Goal: Task Accomplishment & Management: Manage account settings

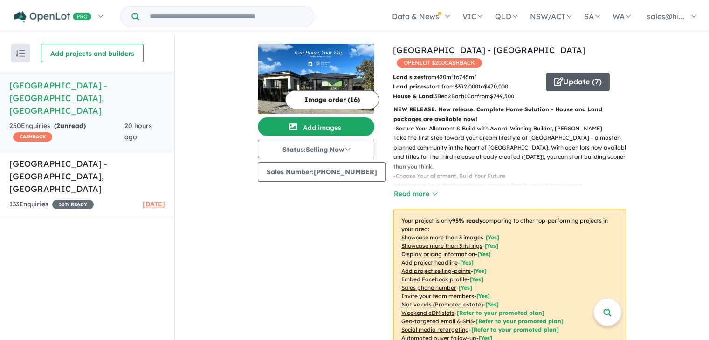
click at [554, 77] on icon "button" at bounding box center [558, 81] width 9 height 8
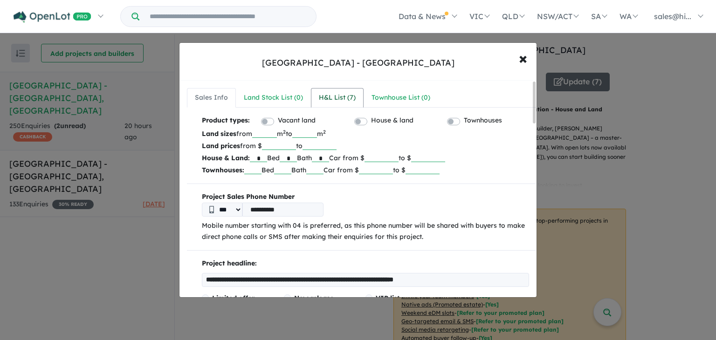
drag, startPoint x: 340, startPoint y: 94, endPoint x: 326, endPoint y: 93, distance: 13.1
click at [326, 93] on div "H&L List ( 7 )" at bounding box center [337, 97] width 37 height 11
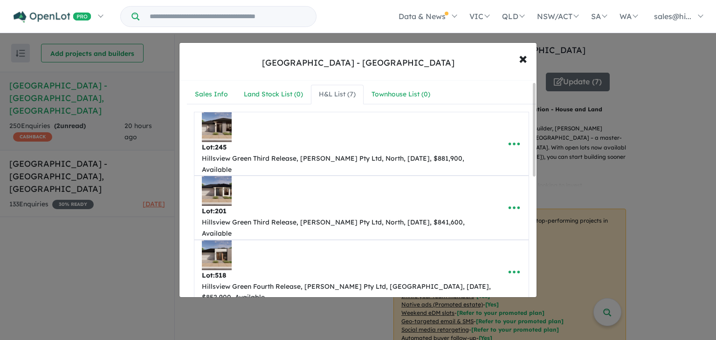
click at [535, 115] on div at bounding box center [534, 130] width 3 height 94
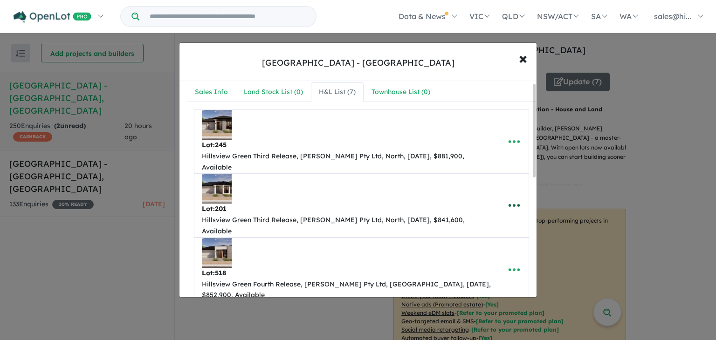
click at [514, 199] on icon "button" at bounding box center [514, 206] width 14 height 14
click at [492, 240] on link "Remove" at bounding box center [493, 250] width 69 height 21
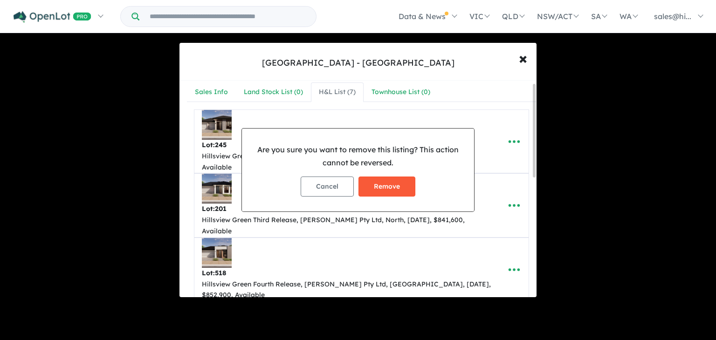
click at [390, 189] on button "Remove" at bounding box center [387, 187] width 57 height 20
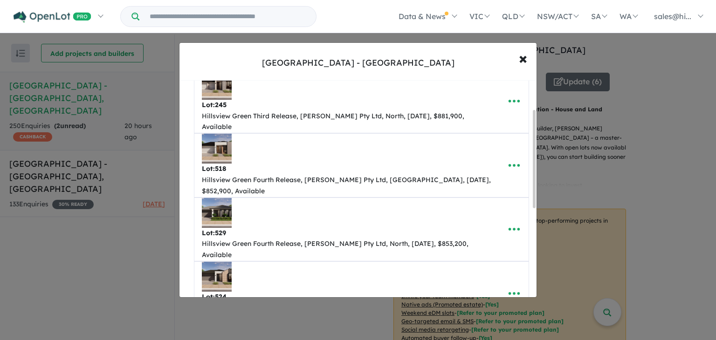
scroll to position [0, 0]
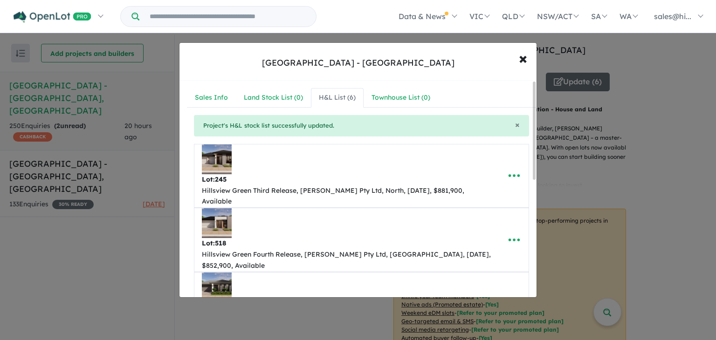
drag, startPoint x: 534, startPoint y: 128, endPoint x: 498, endPoint y: 110, distance: 40.0
click at [498, 110] on div "**********" at bounding box center [358, 189] width 357 height 217
drag, startPoint x: 535, startPoint y: 125, endPoint x: 506, endPoint y: 81, distance: 53.2
click at [506, 81] on div "**********" at bounding box center [358, 189] width 357 height 217
click at [525, 67] on span "×" at bounding box center [523, 58] width 8 height 20
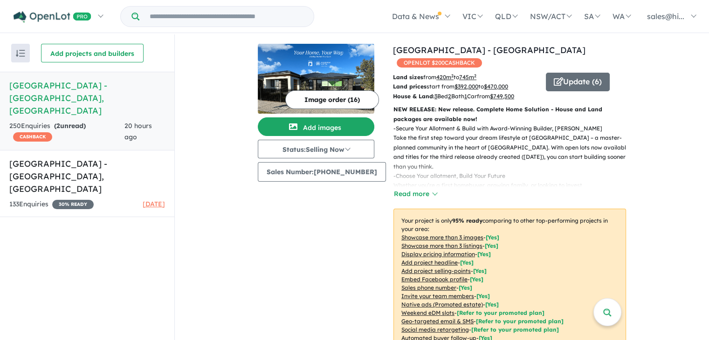
click at [131, 121] on div "20 hours ago" at bounding box center [145, 132] width 41 height 22
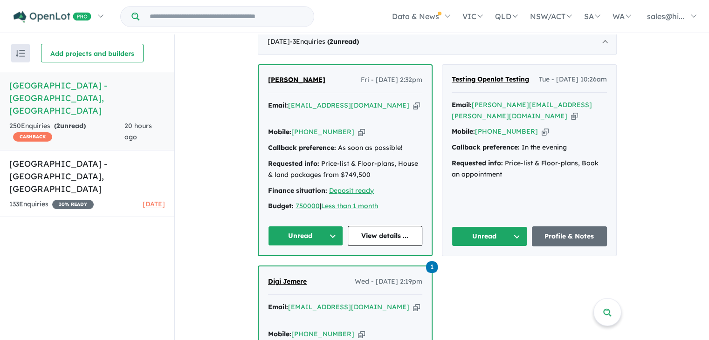
scroll to position [377, 0]
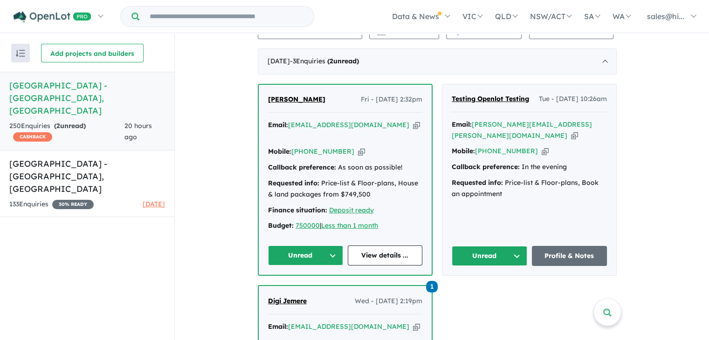
click at [524, 247] on button "Unread" at bounding box center [490, 256] width 76 height 20
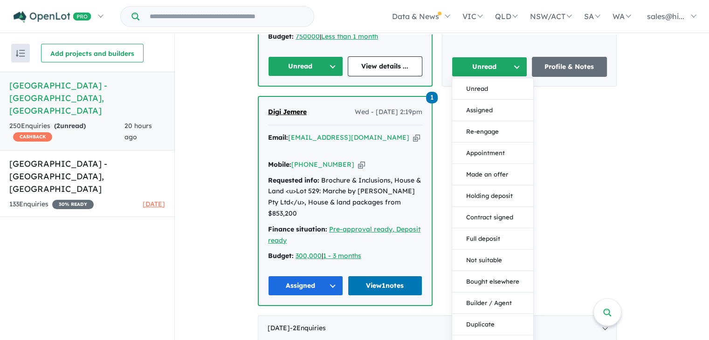
scroll to position [561, 0]
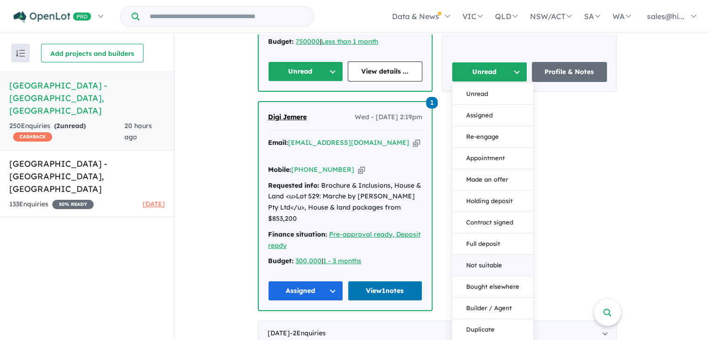
click at [490, 261] on button "Not suitable" at bounding box center [492, 265] width 81 height 21
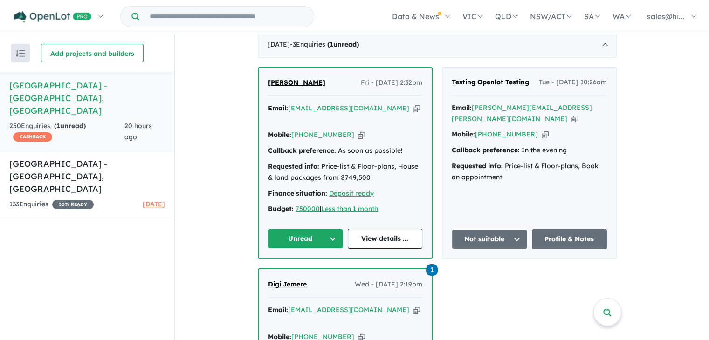
scroll to position [377, 0]
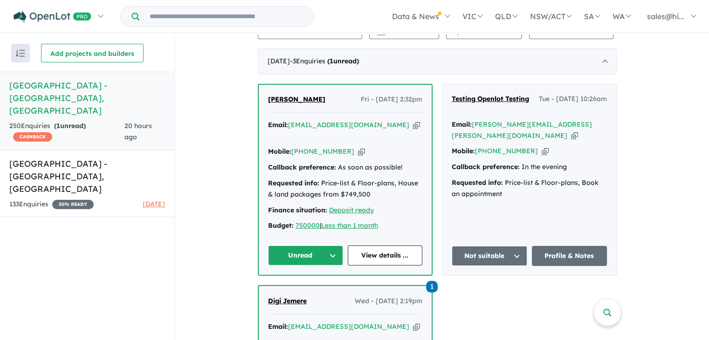
click at [333, 250] on button "Unread" at bounding box center [305, 256] width 75 height 20
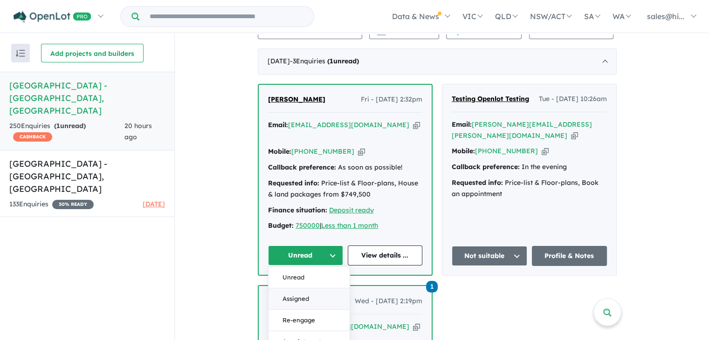
click at [313, 297] on button "Assigned" at bounding box center [309, 299] width 81 height 21
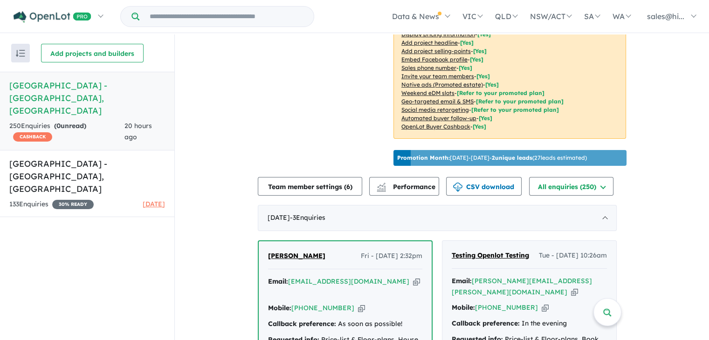
scroll to position [215, 0]
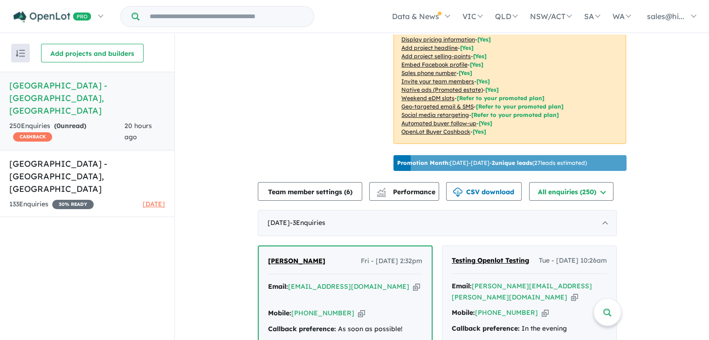
click at [576, 167] on p "Promotion Month: [DATE] - [DATE] - 2 unique leads ( 27 leads estimated)" at bounding box center [492, 163] width 190 height 8
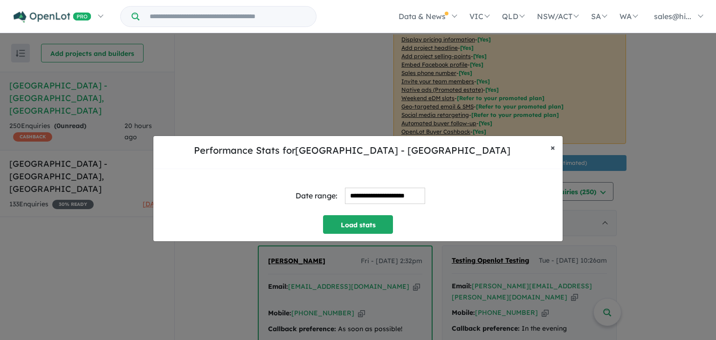
click at [553, 151] on span "×" at bounding box center [553, 147] width 5 height 11
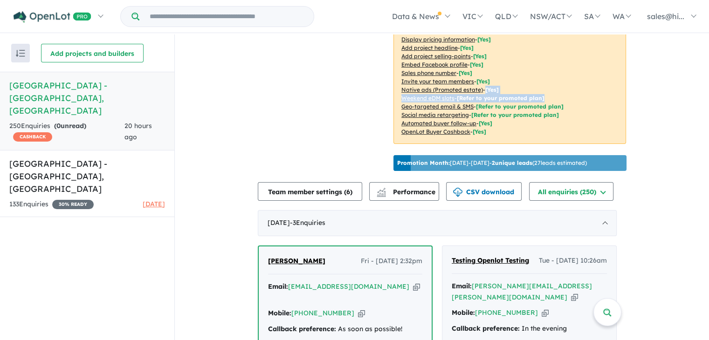
drag, startPoint x: 703, startPoint y: 88, endPoint x: 706, endPoint y: 99, distance: 12.0
click at [706, 99] on div "View 2 projects in your account [GEOGRAPHIC_DATA] - [GEOGRAPHIC_DATA] OPENLOT $…" at bounding box center [442, 188] width 535 height 307
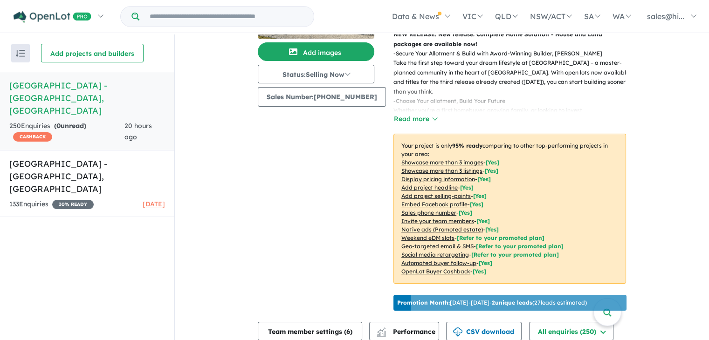
scroll to position [0, 0]
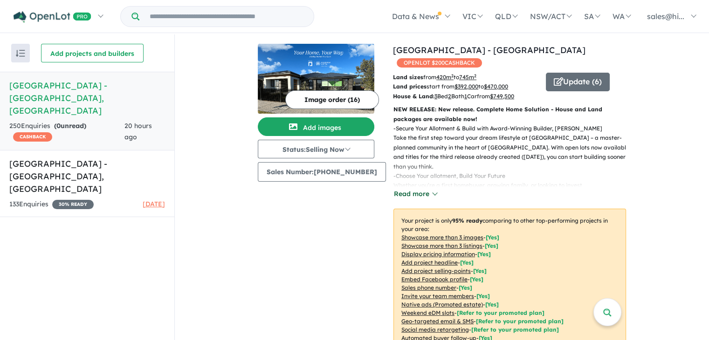
click at [409, 199] on button "Read more" at bounding box center [416, 194] width 44 height 11
